Goal: Task Accomplishment & Management: Complete application form

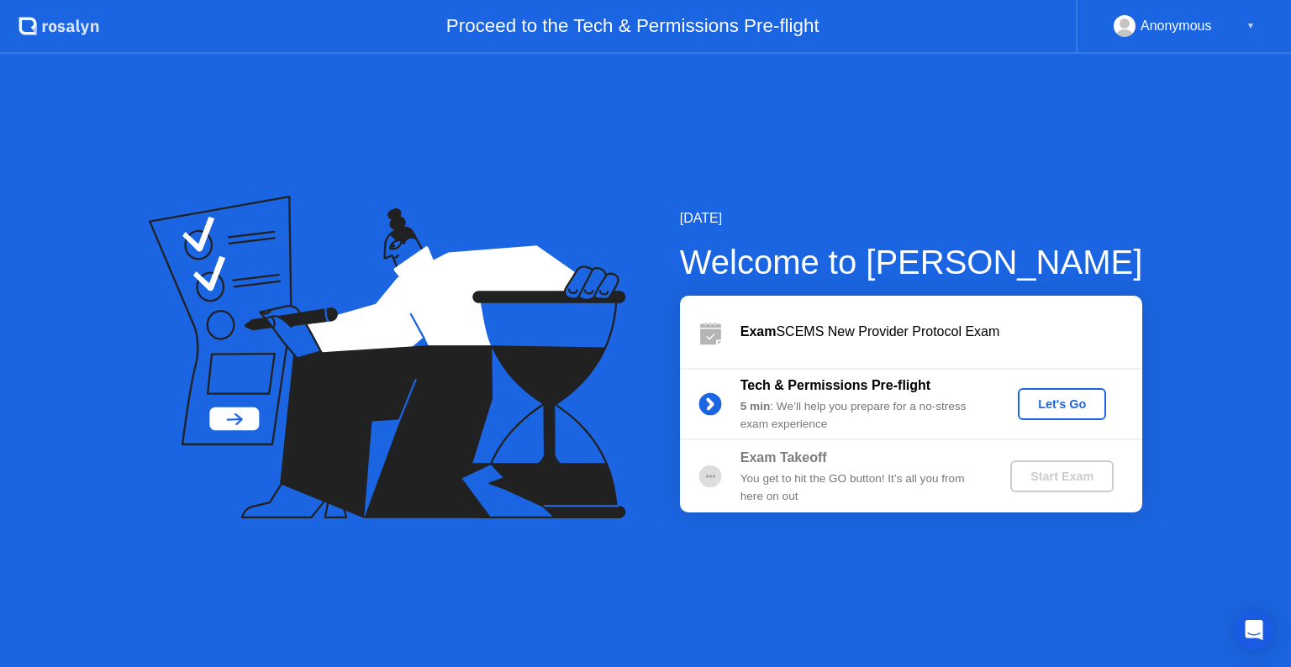
click at [1048, 414] on button "Let's Go" at bounding box center [1061, 404] width 88 height 32
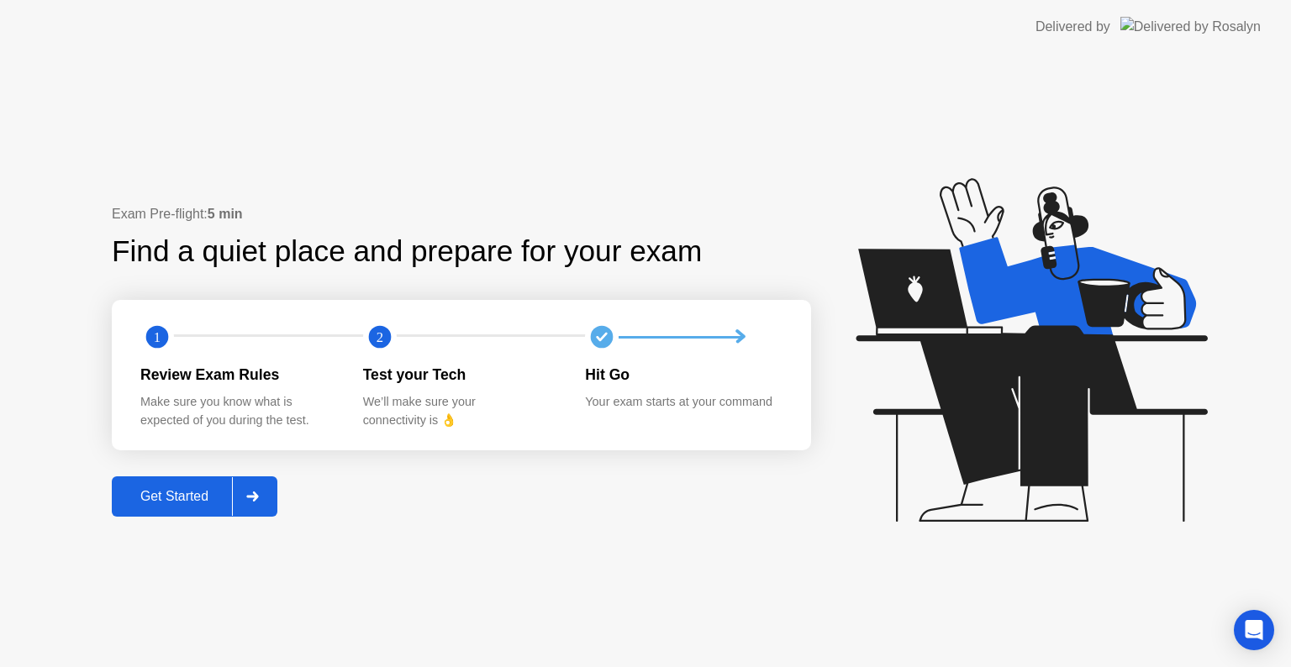
click at [145, 342] on circle at bounding box center [157, 337] width 34 height 34
click at [160, 372] on div "Review Exam Rules" at bounding box center [238, 375] width 196 height 22
click at [400, 405] on div "We’ll make sure your connectivity is 👌" at bounding box center [461, 411] width 196 height 36
click at [600, 370] on div "Hit Go" at bounding box center [683, 375] width 196 height 22
click at [729, 336] on div at bounding box center [679, 337] width 123 height 3
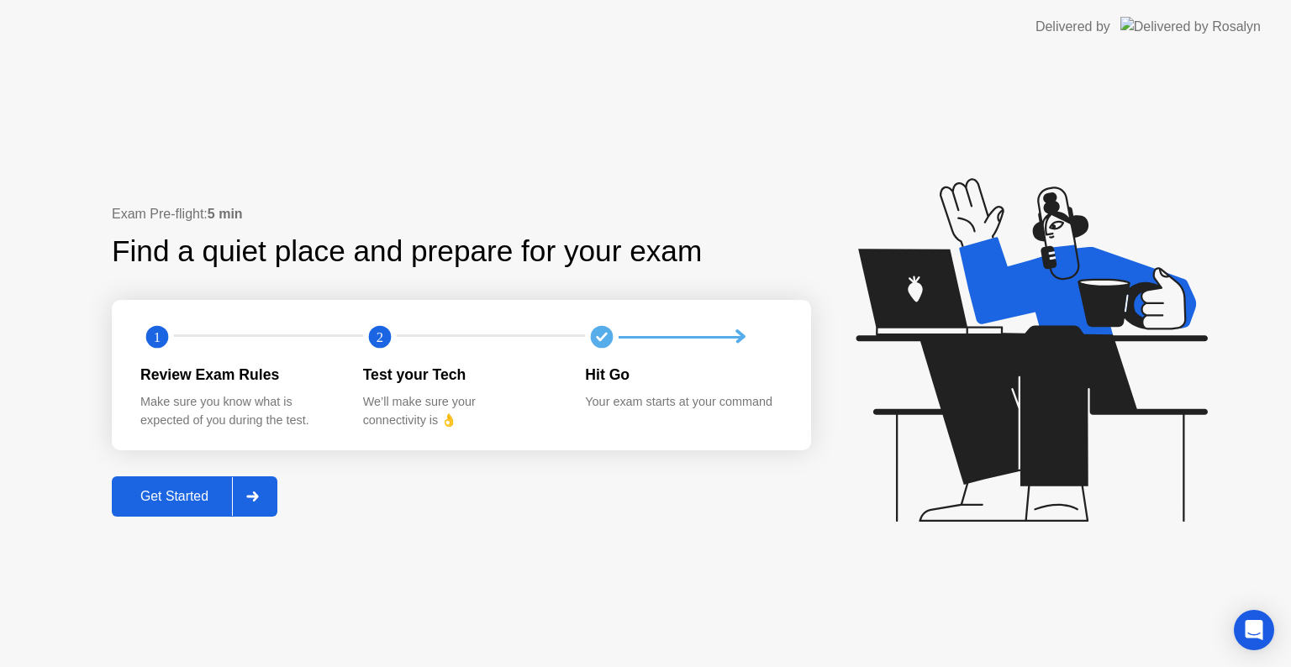
click at [255, 494] on icon at bounding box center [252, 497] width 13 height 10
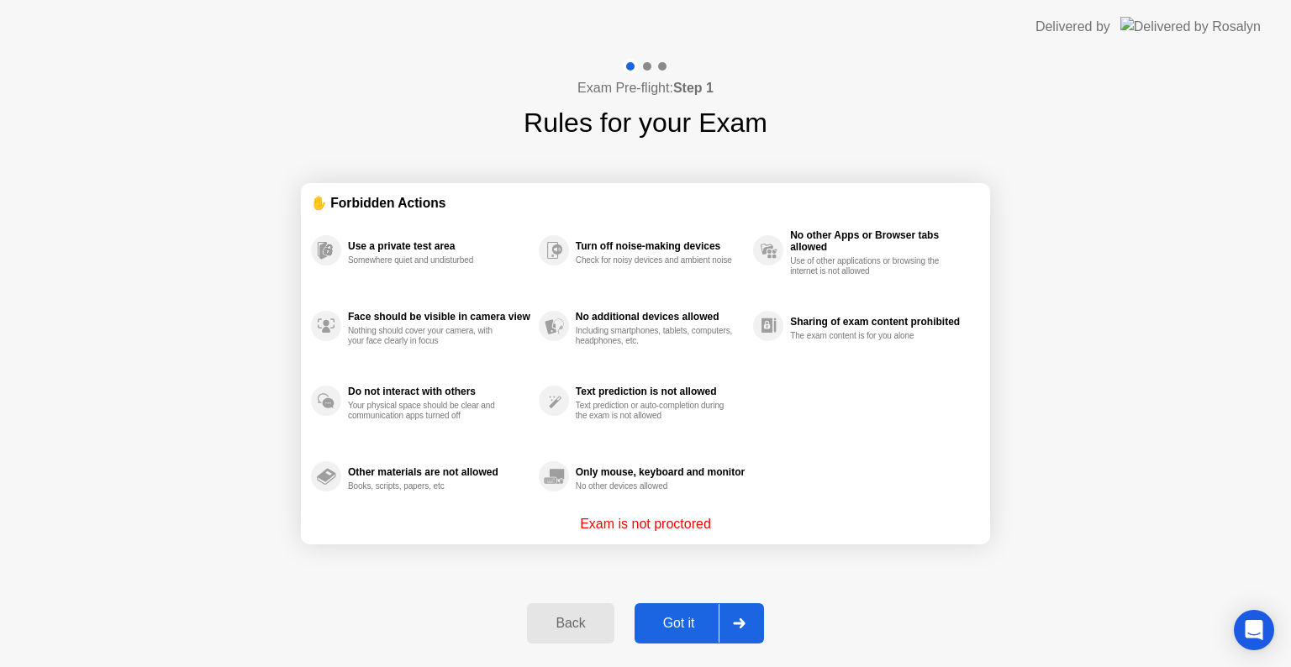
click at [745, 622] on icon at bounding box center [739, 623] width 13 height 10
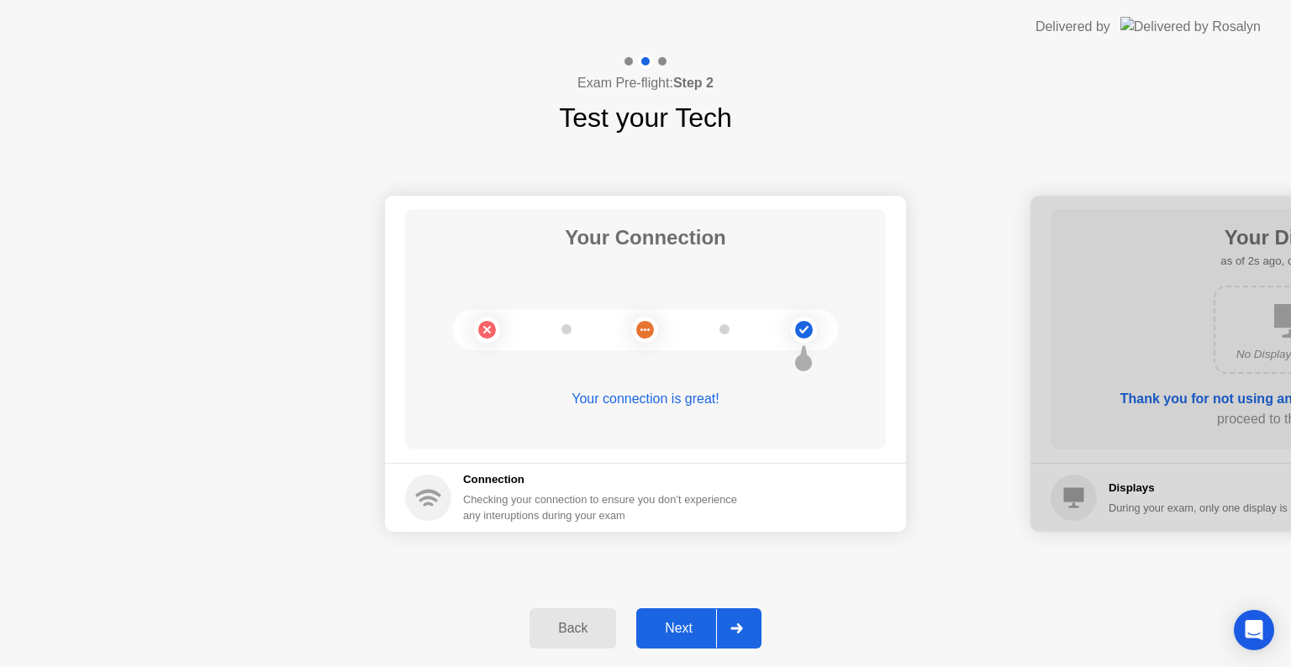
click at [745, 622] on div at bounding box center [736, 628] width 40 height 39
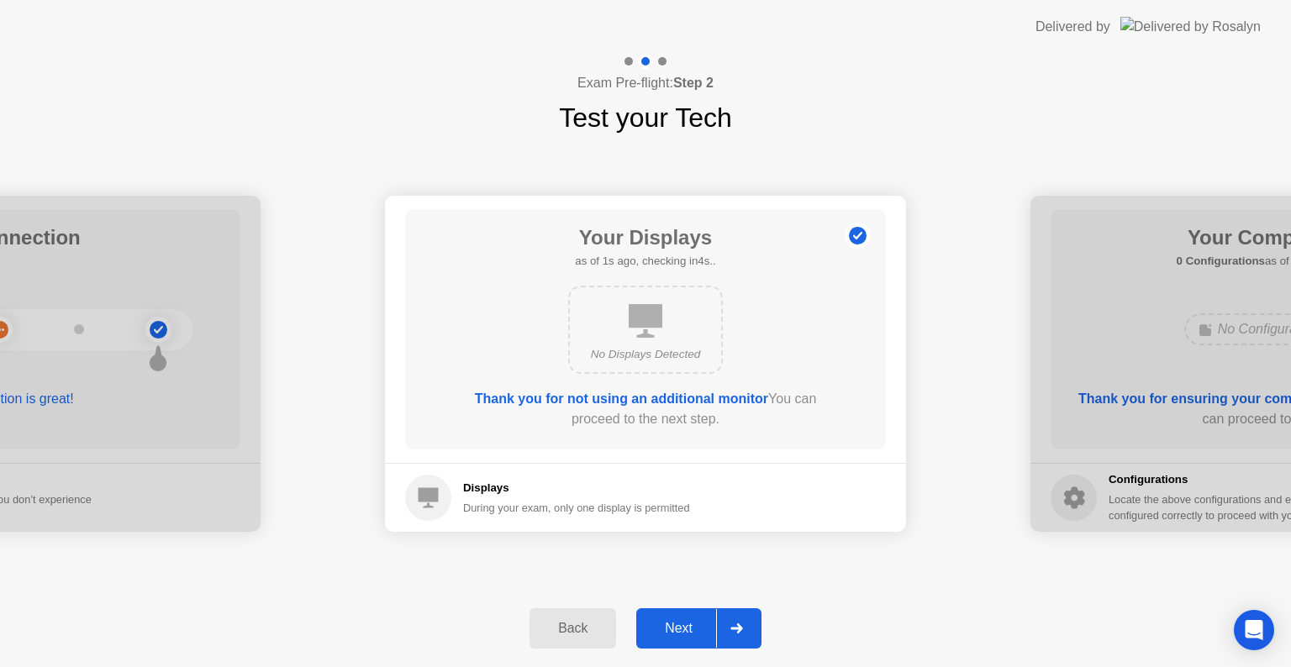
click at [745, 622] on div at bounding box center [736, 628] width 40 height 39
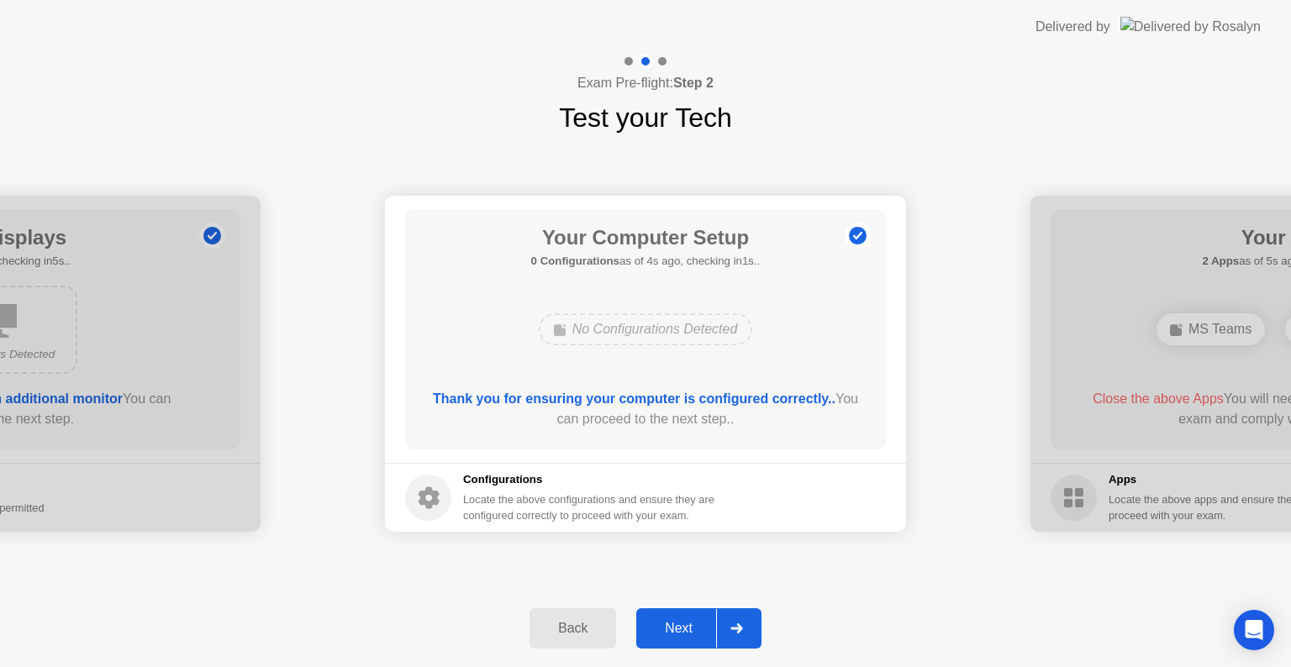
click at [745, 622] on div at bounding box center [736, 628] width 40 height 39
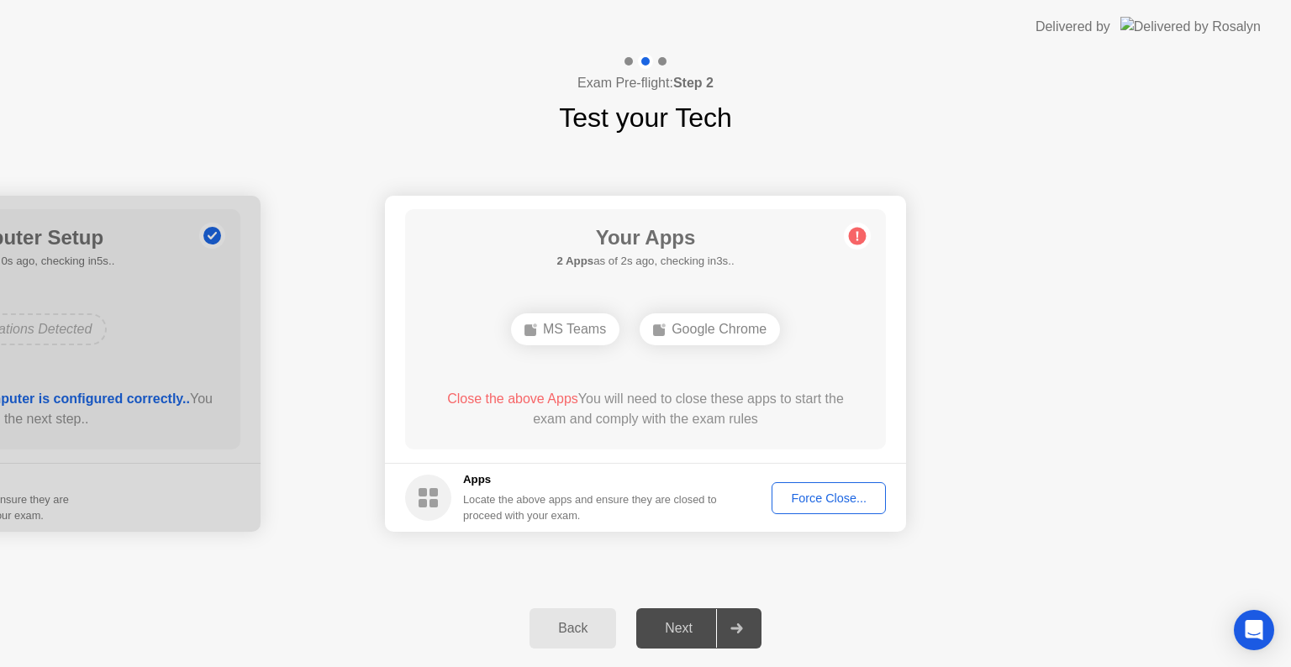
click at [675, 632] on div "Next" at bounding box center [678, 628] width 75 height 15
click at [598, 354] on div "Your Apps 2 Apps as of 3s ago, checking in2s.. MS Teams Google Chrome Close the…" at bounding box center [645, 329] width 481 height 240
click at [846, 501] on div "Force Close..." at bounding box center [828, 498] width 103 height 13
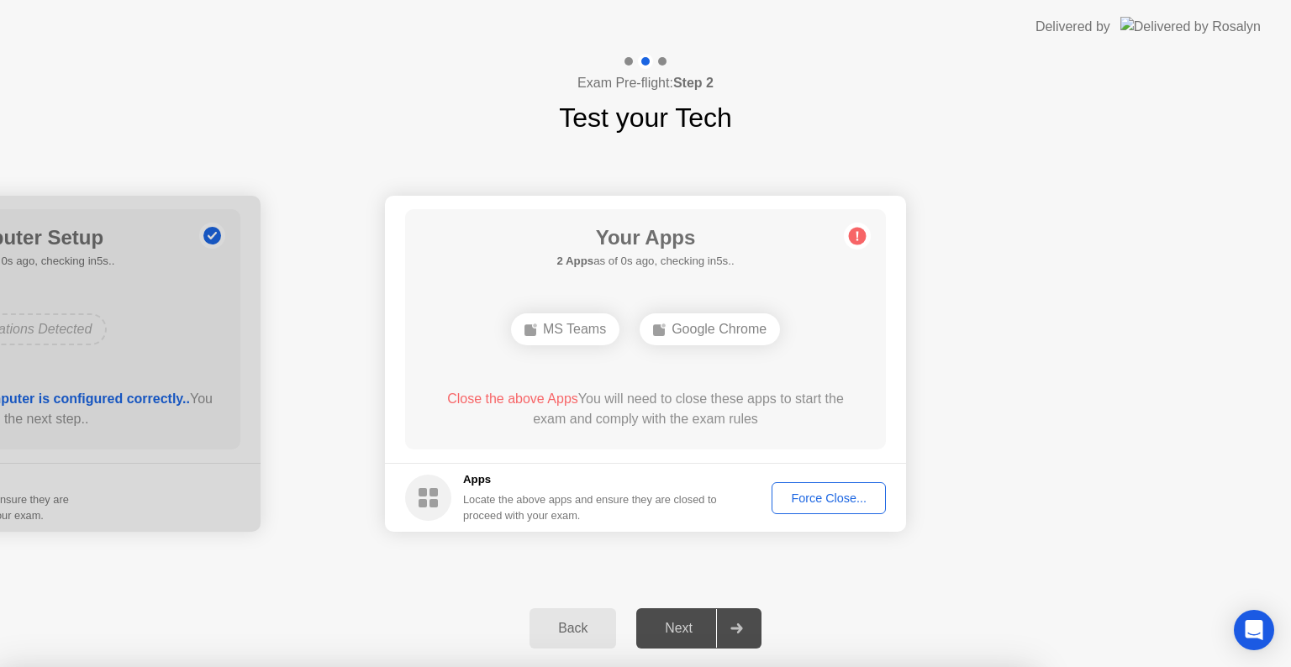
drag, startPoint x: 733, startPoint y: 434, endPoint x: 682, endPoint y: 464, distance: 58.8
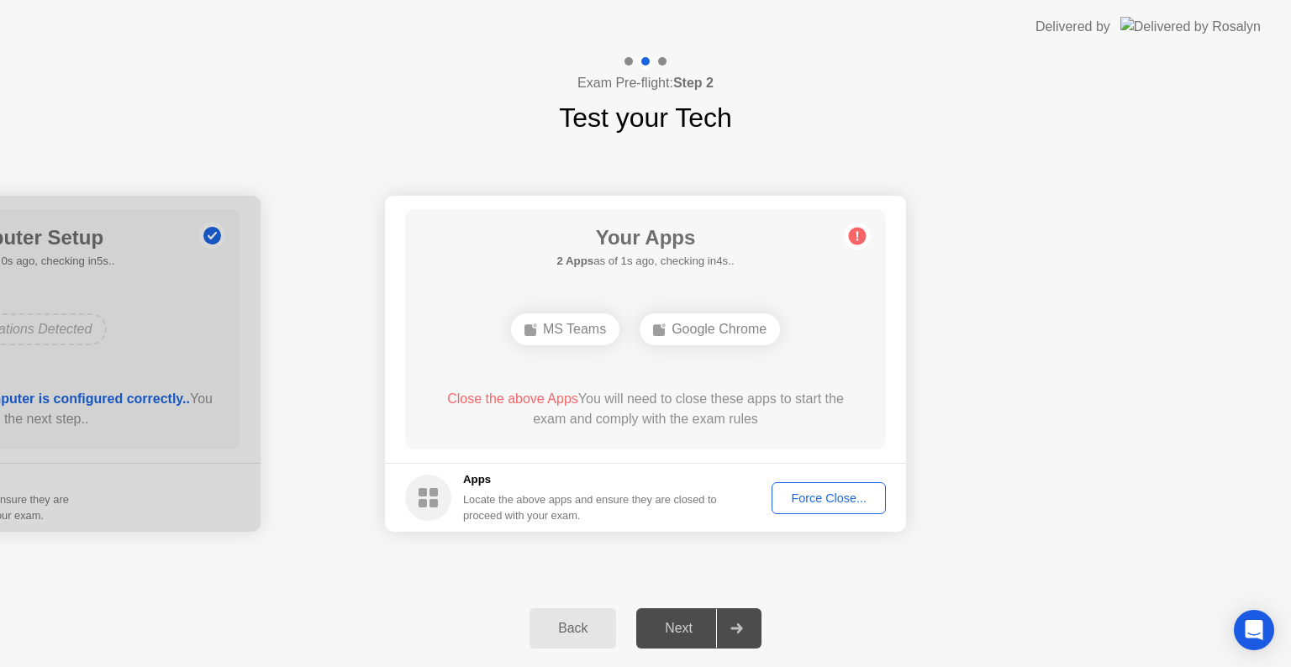
click at [679, 484] on h5 "Apps" at bounding box center [590, 479] width 255 height 17
click at [854, 245] on icon at bounding box center [857, 236] width 27 height 27
click at [865, 494] on div "Force Close..." at bounding box center [828, 498] width 103 height 13
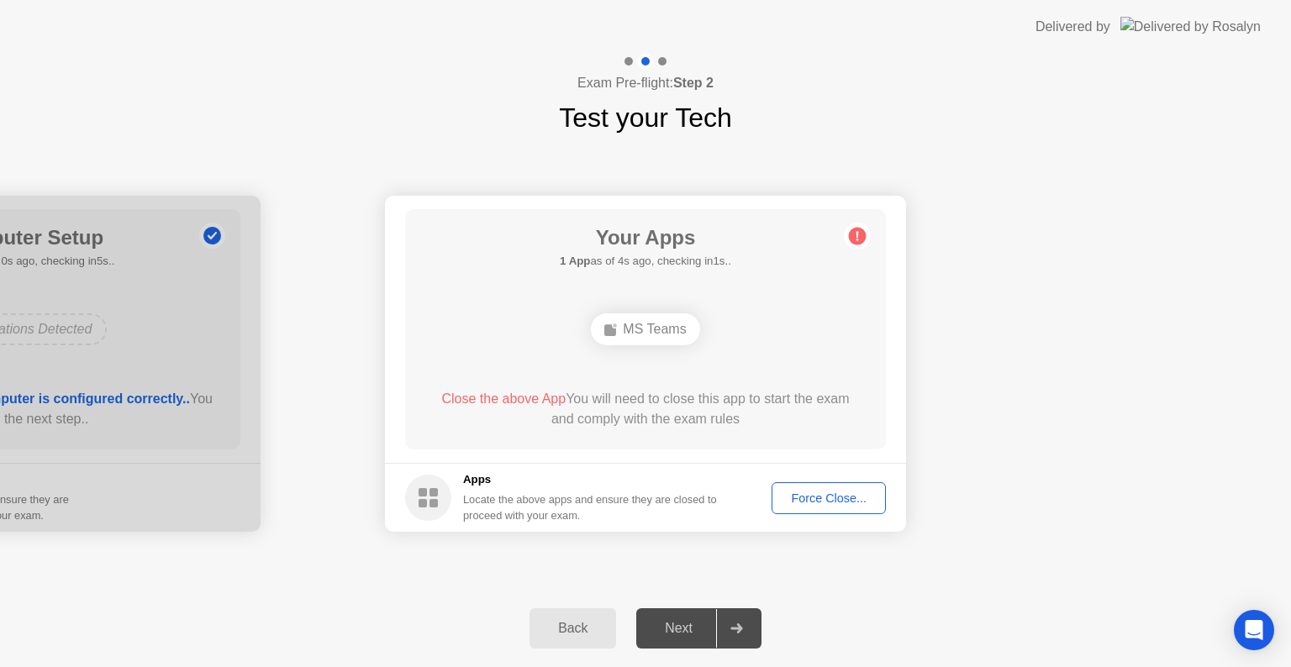
click at [632, 333] on div "MS Teams" at bounding box center [645, 329] width 108 height 32
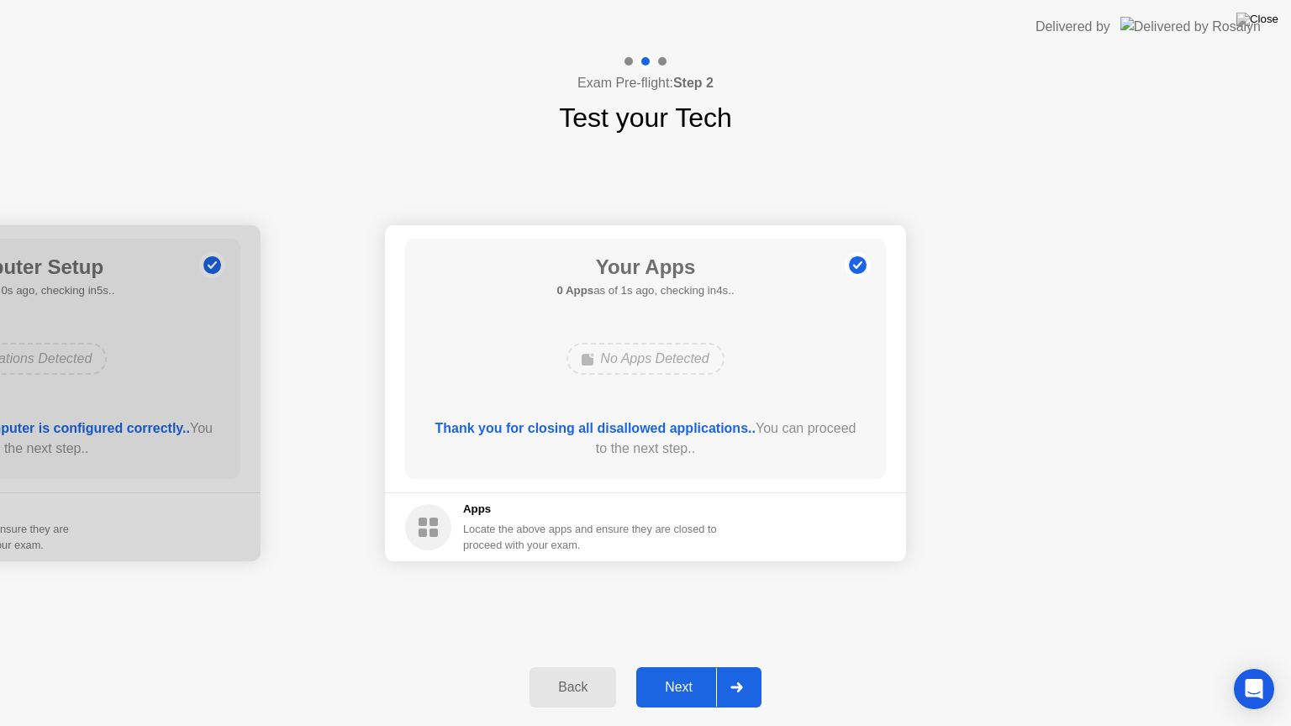
click at [696, 666] on div "Next" at bounding box center [678, 687] width 75 height 15
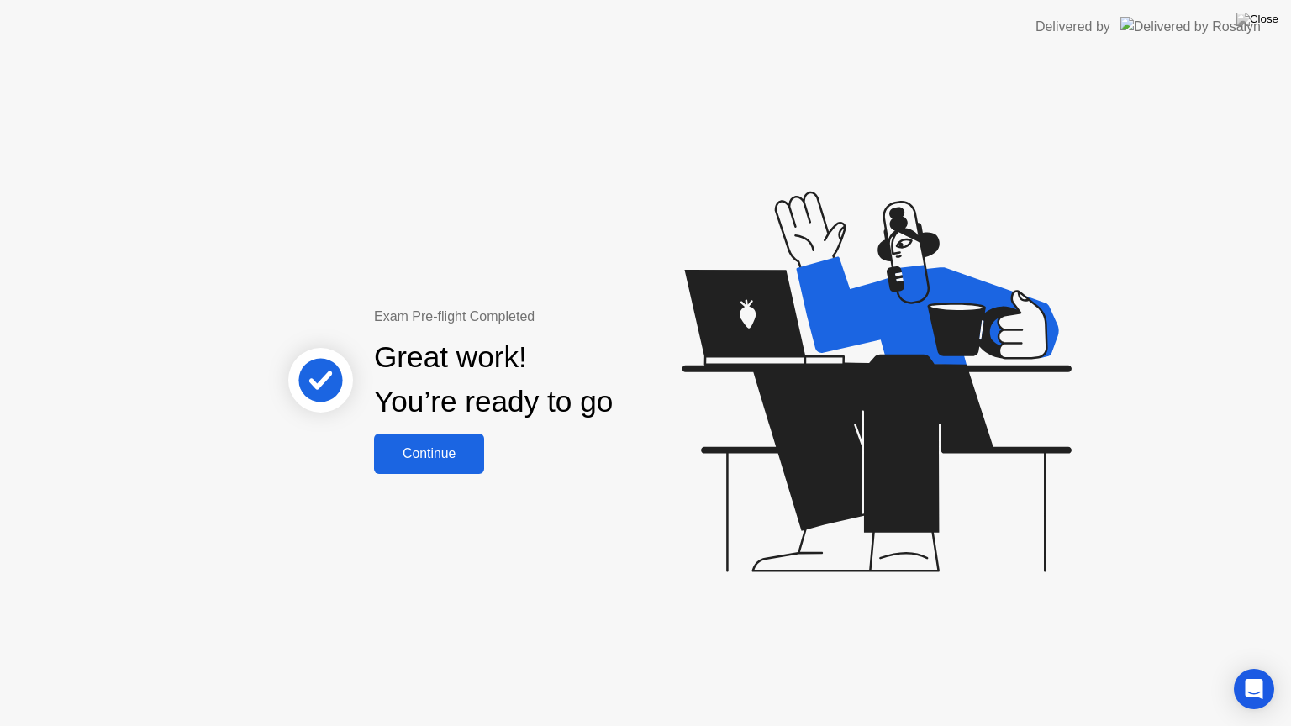
click at [434, 457] on div "Continue" at bounding box center [429, 453] width 100 height 15
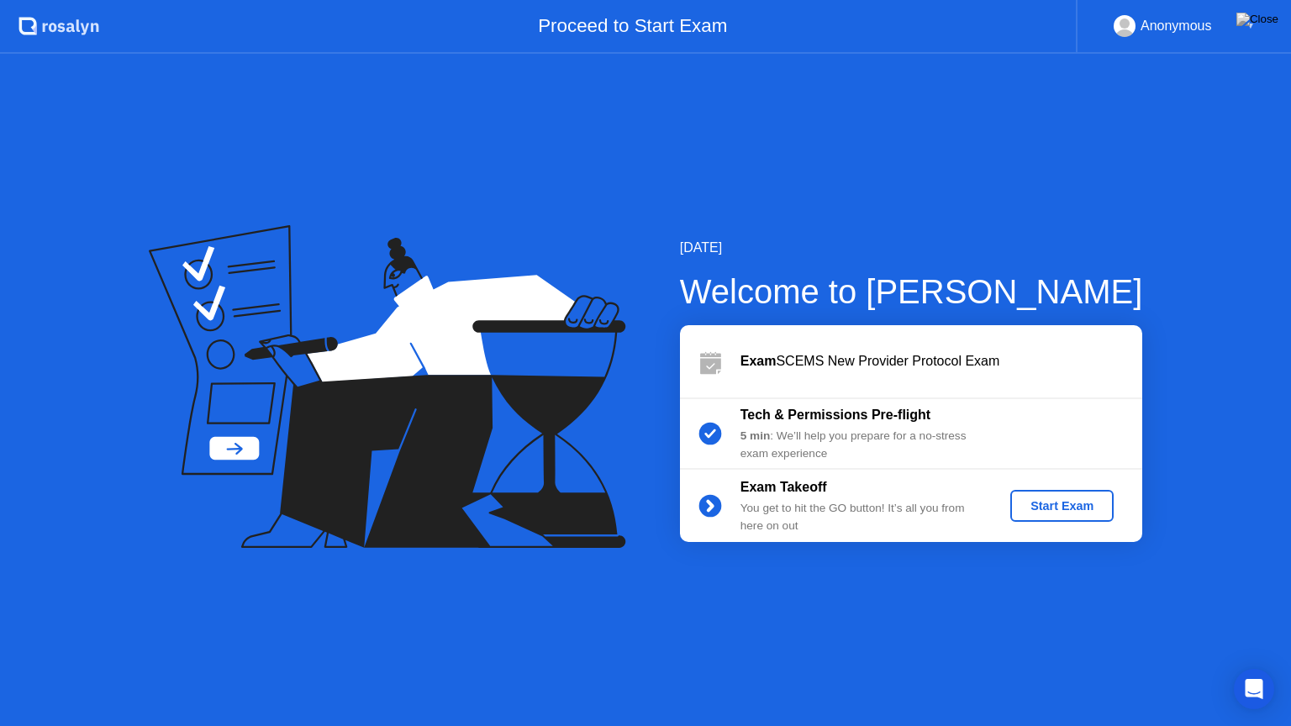
click at [1064, 507] on div "Start Exam" at bounding box center [1062, 505] width 90 height 13
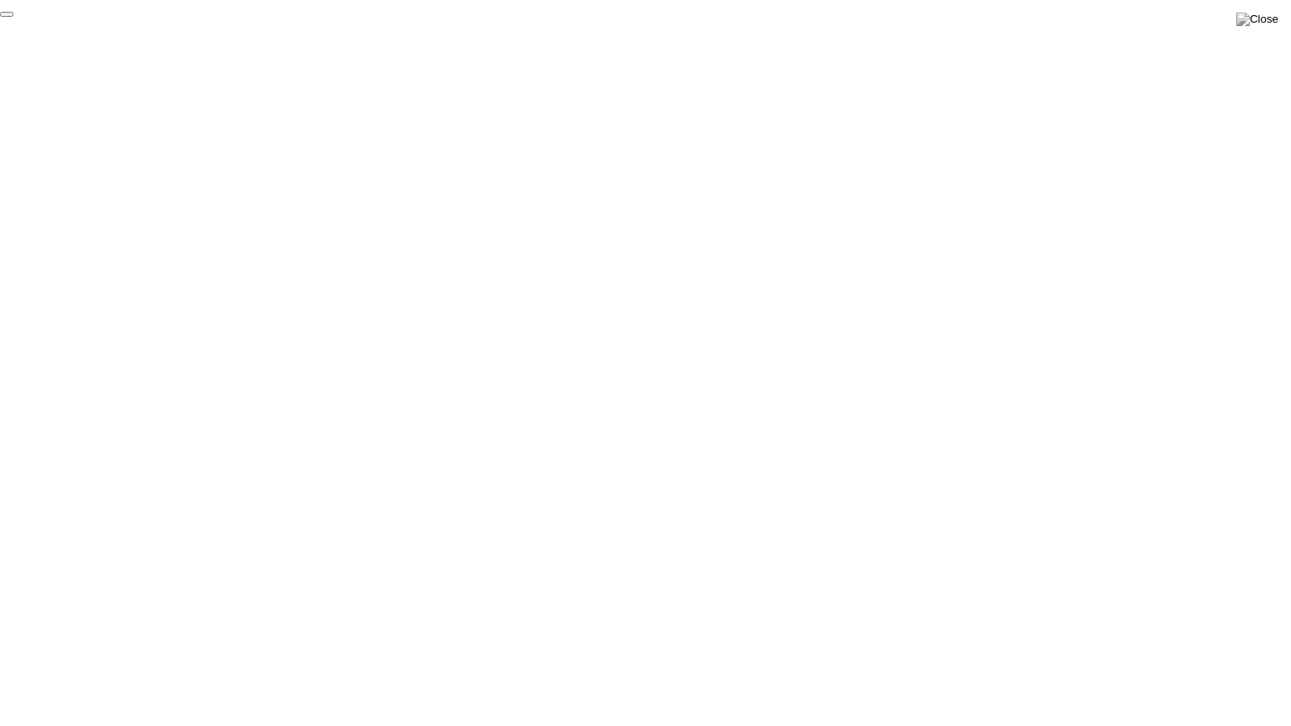
click div "End Proctoring Session"
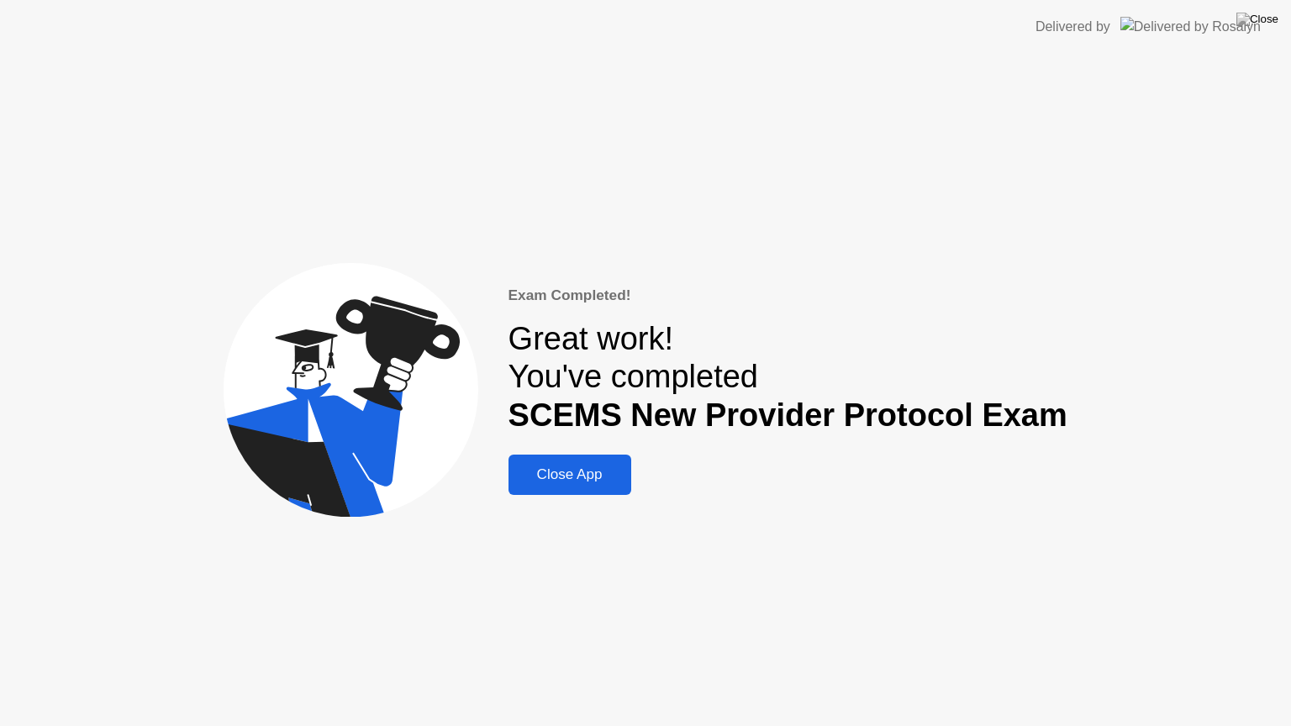
click at [562, 477] on div "Close App" at bounding box center [569, 474] width 113 height 17
